Goal: Information Seeking & Learning: Learn about a topic

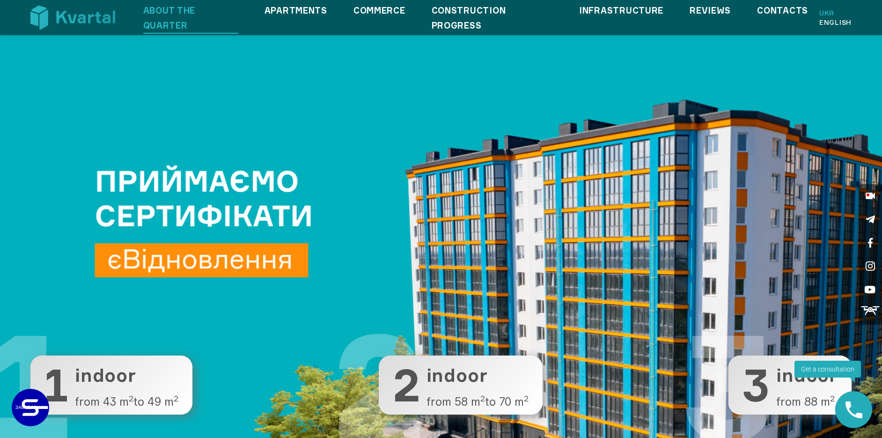
click at [146, 19] on link "About the quarter" at bounding box center [190, 18] width 95 height 30
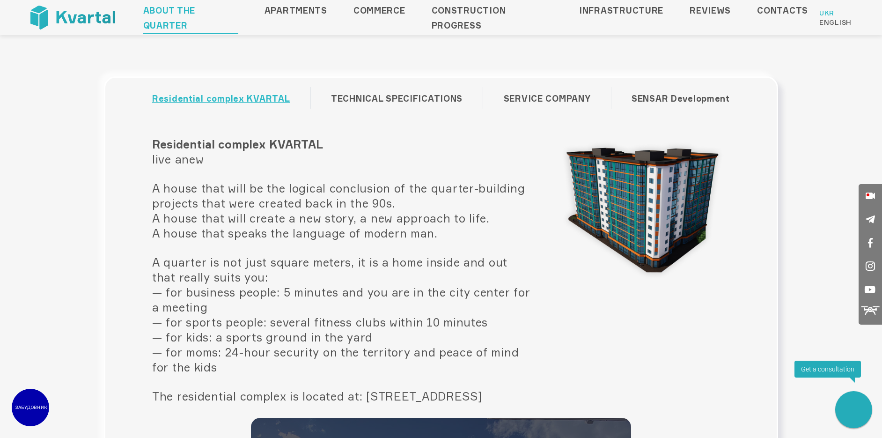
scroll to position [1, 0]
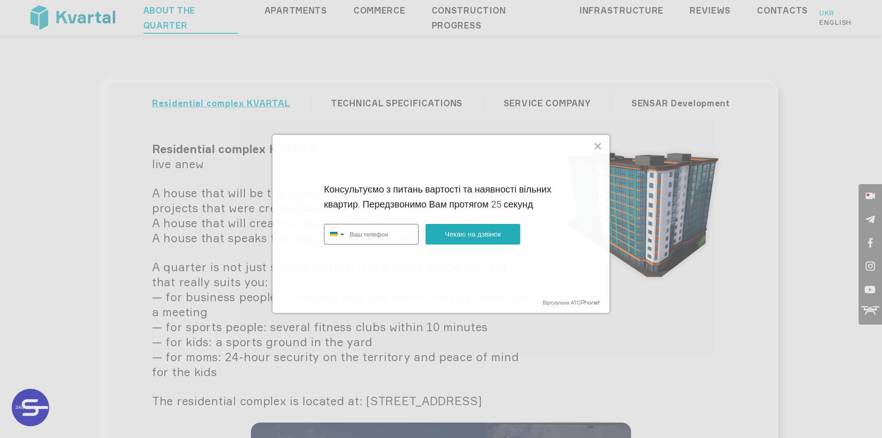
type input "+380"
click at [598, 144] on icon at bounding box center [597, 145] width 11 height 11
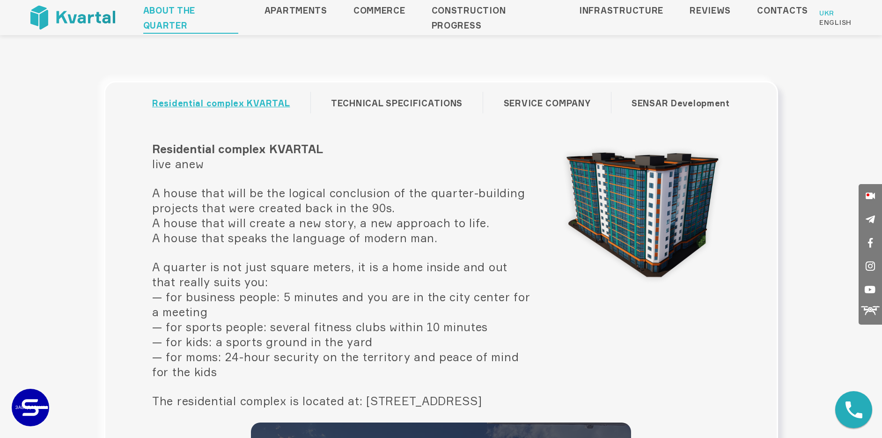
drag, startPoint x: 147, startPoint y: 143, endPoint x: 475, endPoint y: 400, distance: 416.9
click at [475, 400] on div "Residential complex KVARTAL live anew A house that will be the logical conclusi…" at bounding box center [342, 281] width 395 height 281
copy div "Residential complex KVARTAL live anew A house that will be the logical conclusi…"
